Goal: Task Accomplishment & Management: Complete application form

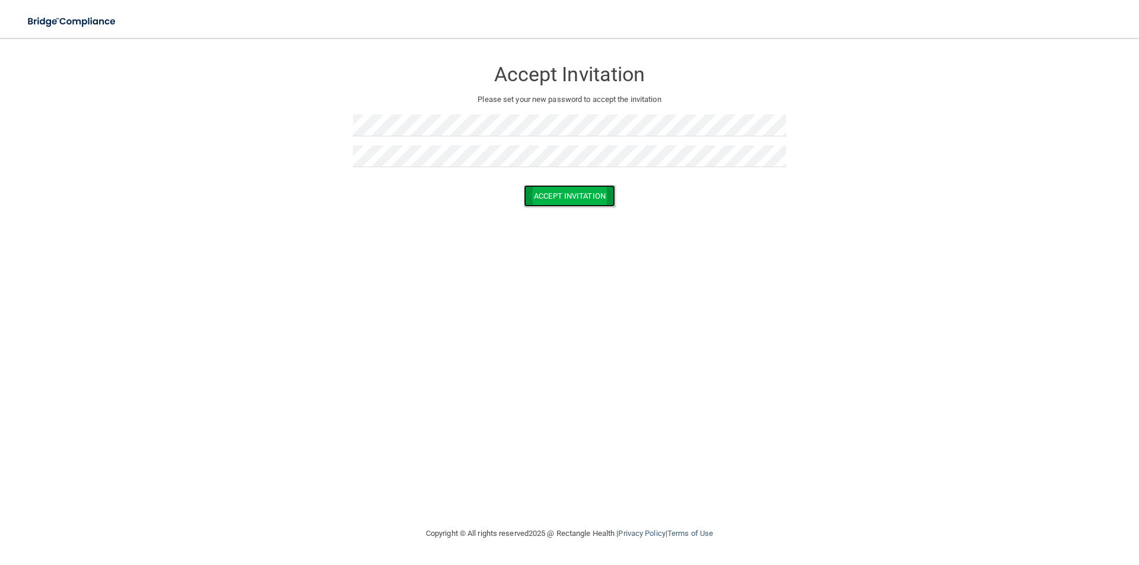
click at [580, 206] on button "Accept Invitation" at bounding box center [569, 196] width 91 height 22
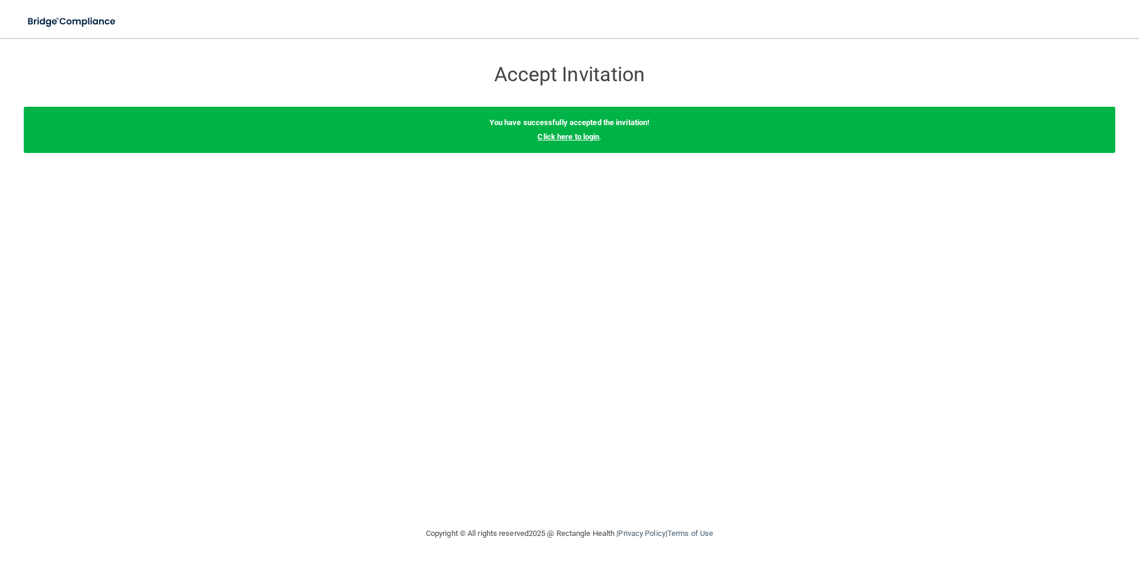
click at [558, 138] on link "Click here to login" at bounding box center [569, 136] width 62 height 9
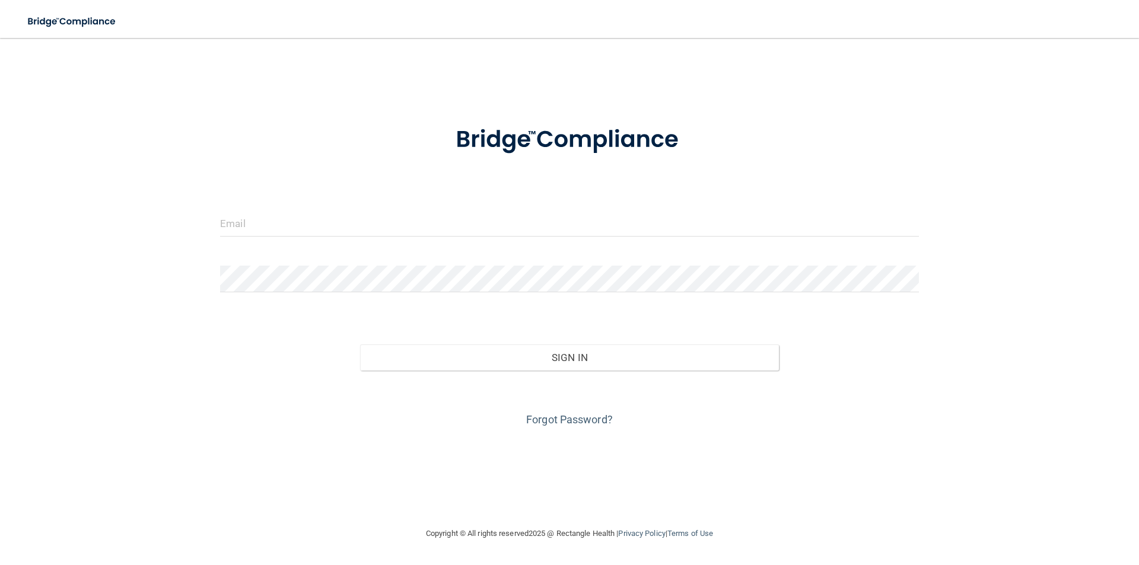
click at [256, 209] on form "Invalid email/password. You don't have permission to access that page. Sign In …" at bounding box center [569, 269] width 699 height 320
click at [253, 224] on input "email" at bounding box center [569, 223] width 699 height 27
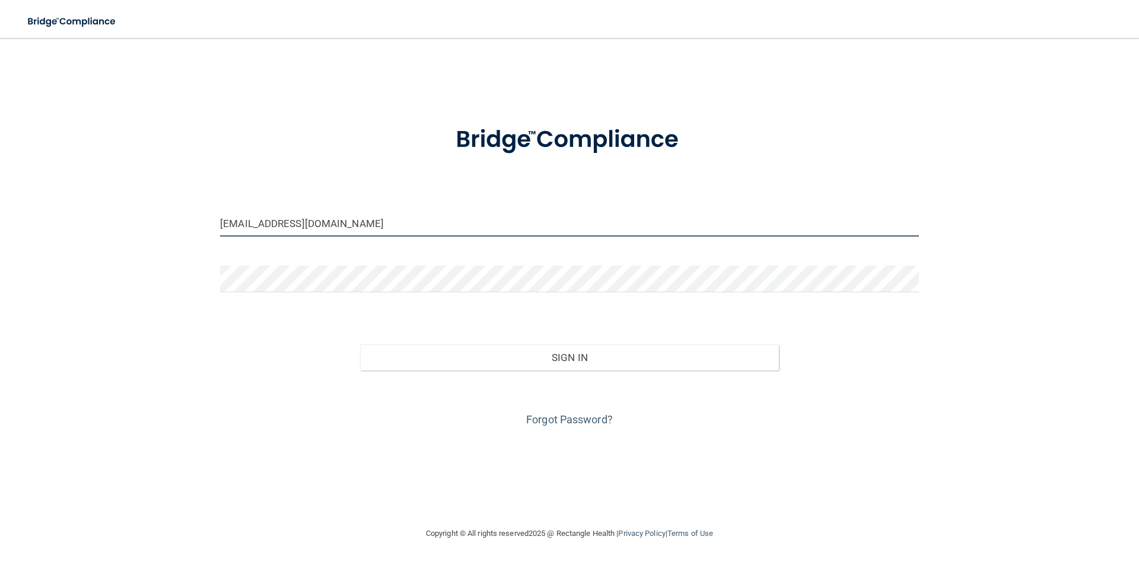
type input "[EMAIL_ADDRESS][DOMAIN_NAME]"
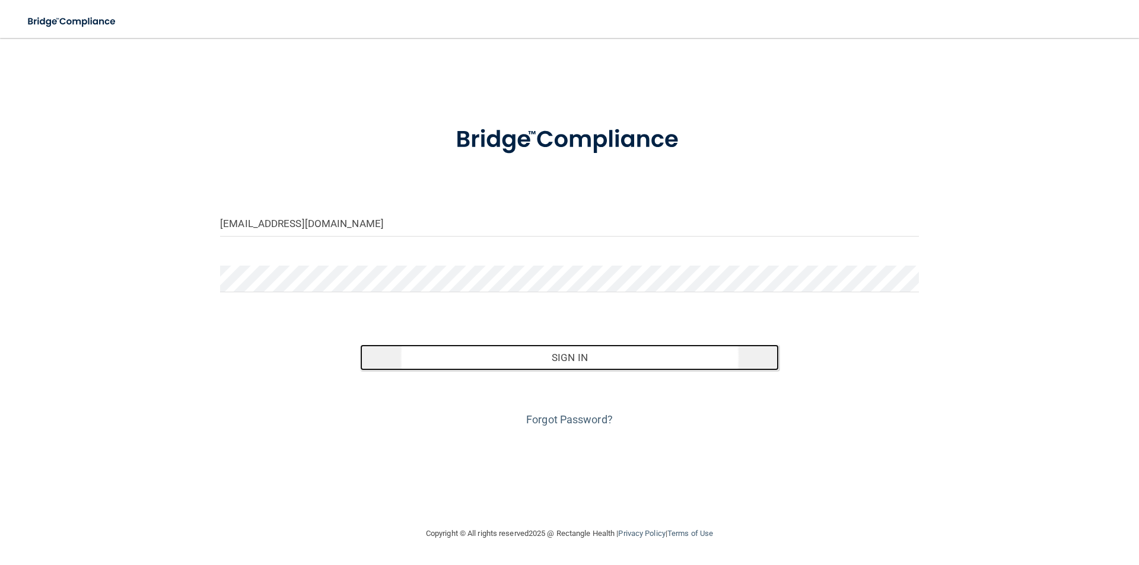
click at [599, 366] on button "Sign In" at bounding box center [570, 358] width 420 height 26
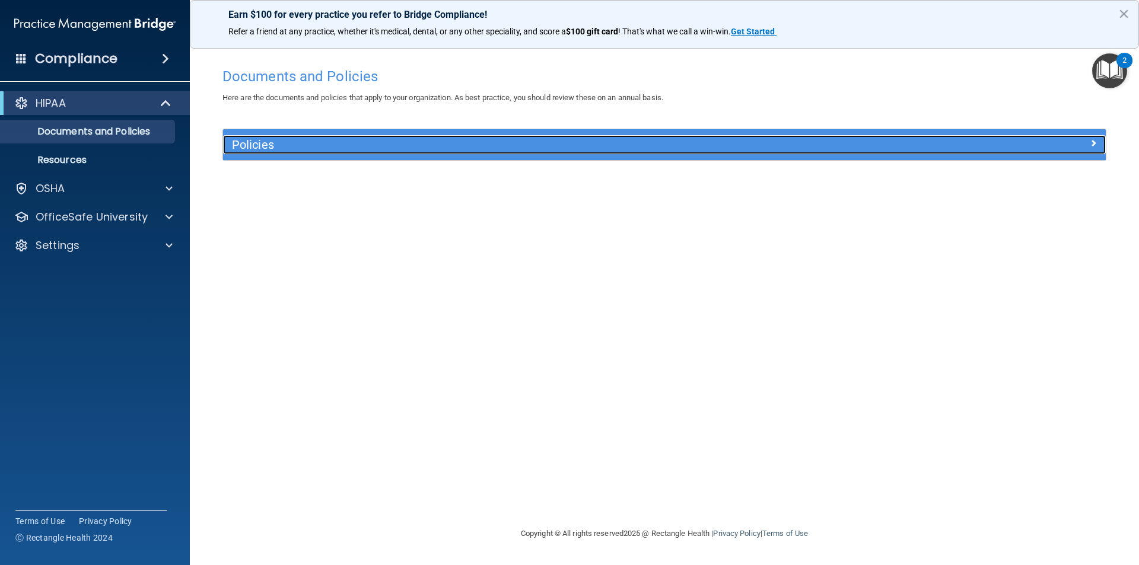
click at [257, 143] on h5 "Policies" at bounding box center [554, 144] width 644 height 13
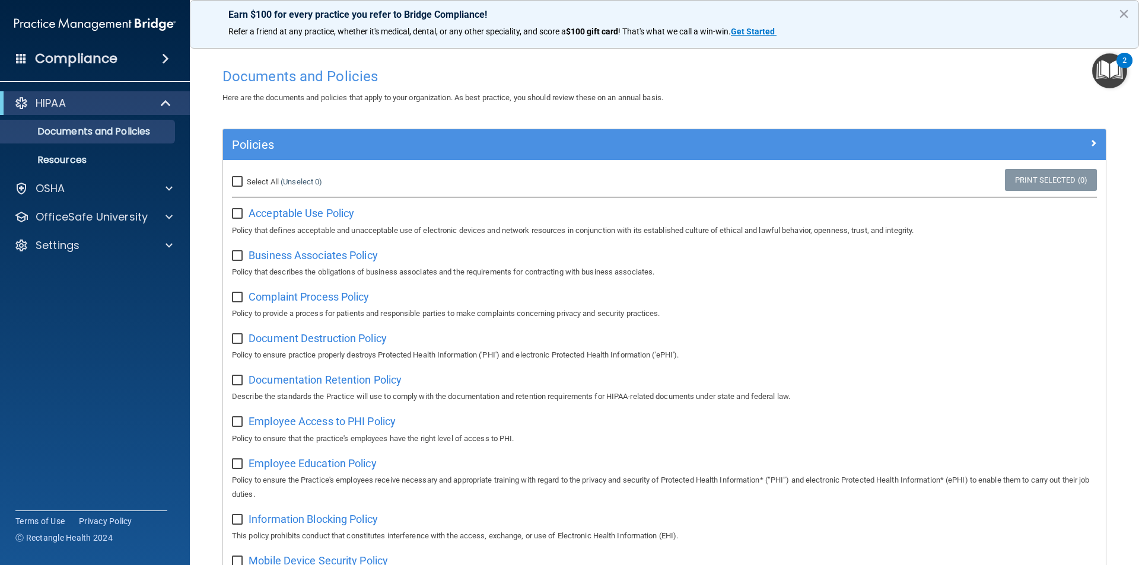
click at [237, 177] on input "Select All (Unselect 0) Unselect All" at bounding box center [239, 181] width 14 height 9
checkbox input "true"
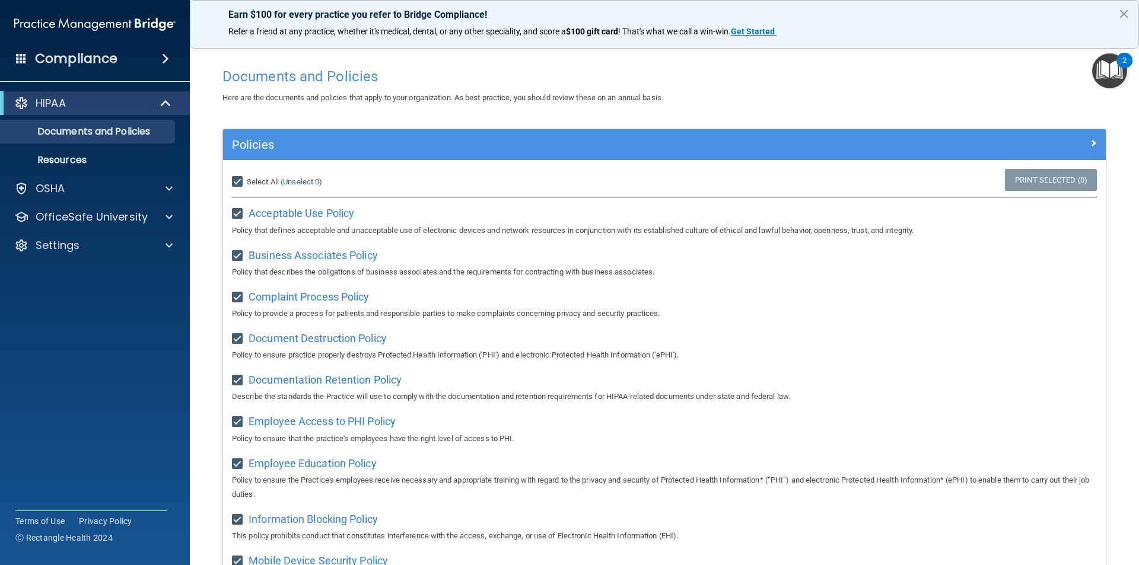
checkbox input "true"
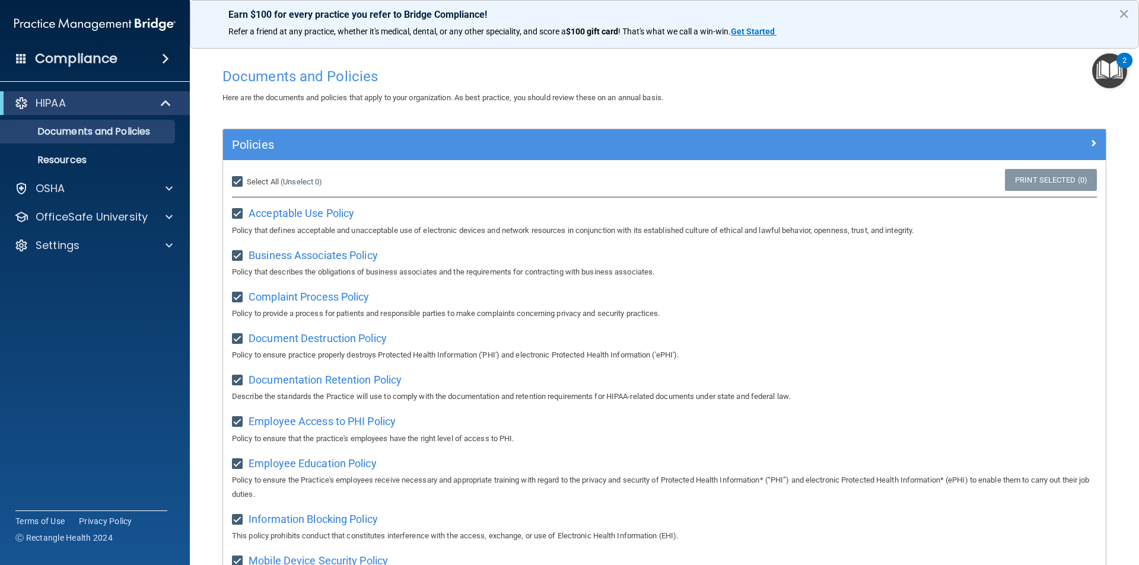
checkbox input "true"
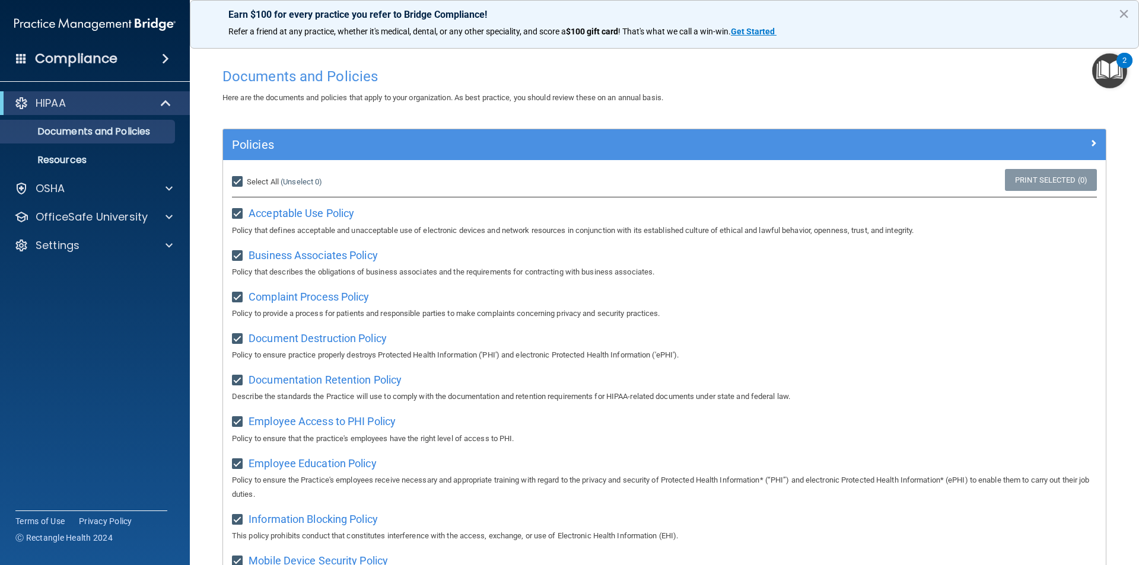
checkbox input "true"
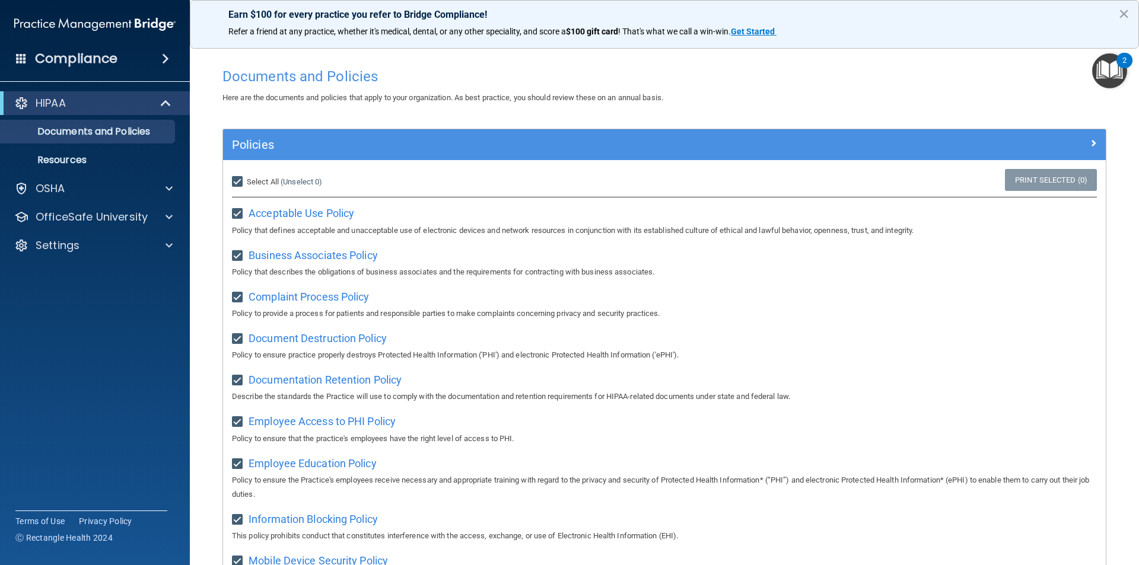
checkbox input "true"
click at [340, 214] on span "Acceptable Use Policy" at bounding box center [302, 213] width 106 height 12
click at [88, 136] on p "Documents and Policies" at bounding box center [89, 132] width 162 height 12
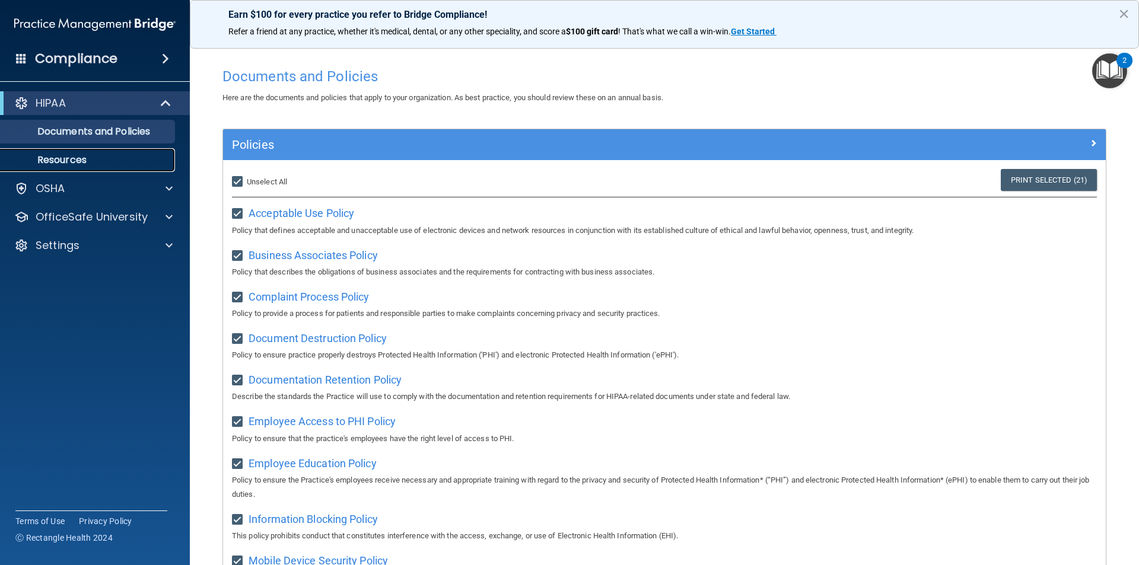
click at [63, 156] on p "Resources" at bounding box center [89, 160] width 162 height 12
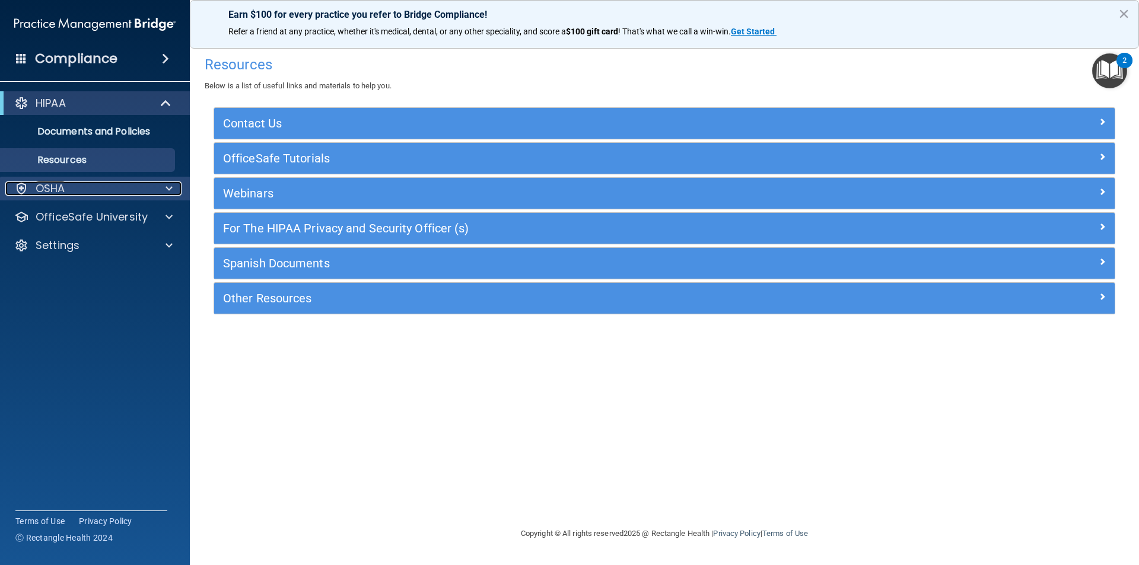
click at [63, 186] on p "OSHA" at bounding box center [51, 189] width 30 height 14
